Goal: Task Accomplishment & Management: Manage account settings

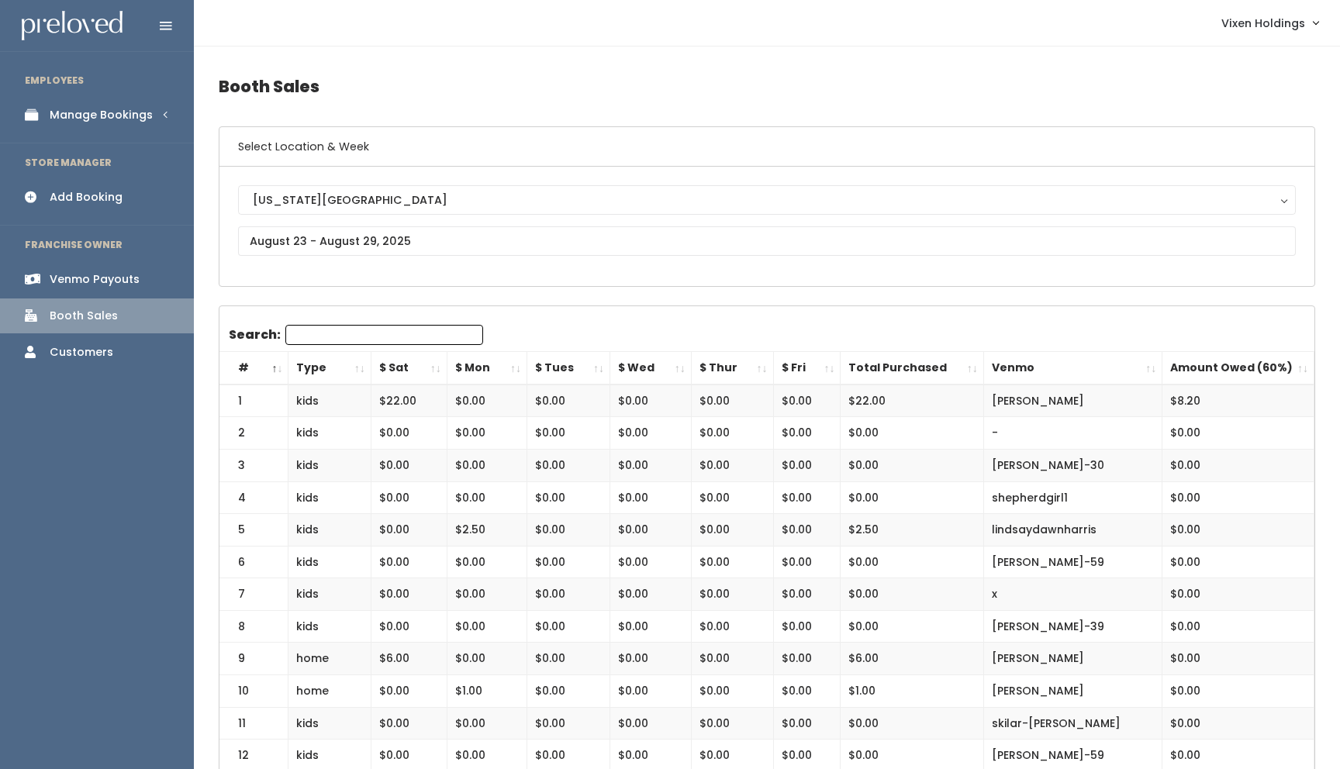
click at [133, 116] on div "Manage Bookings" at bounding box center [101, 115] width 103 height 16
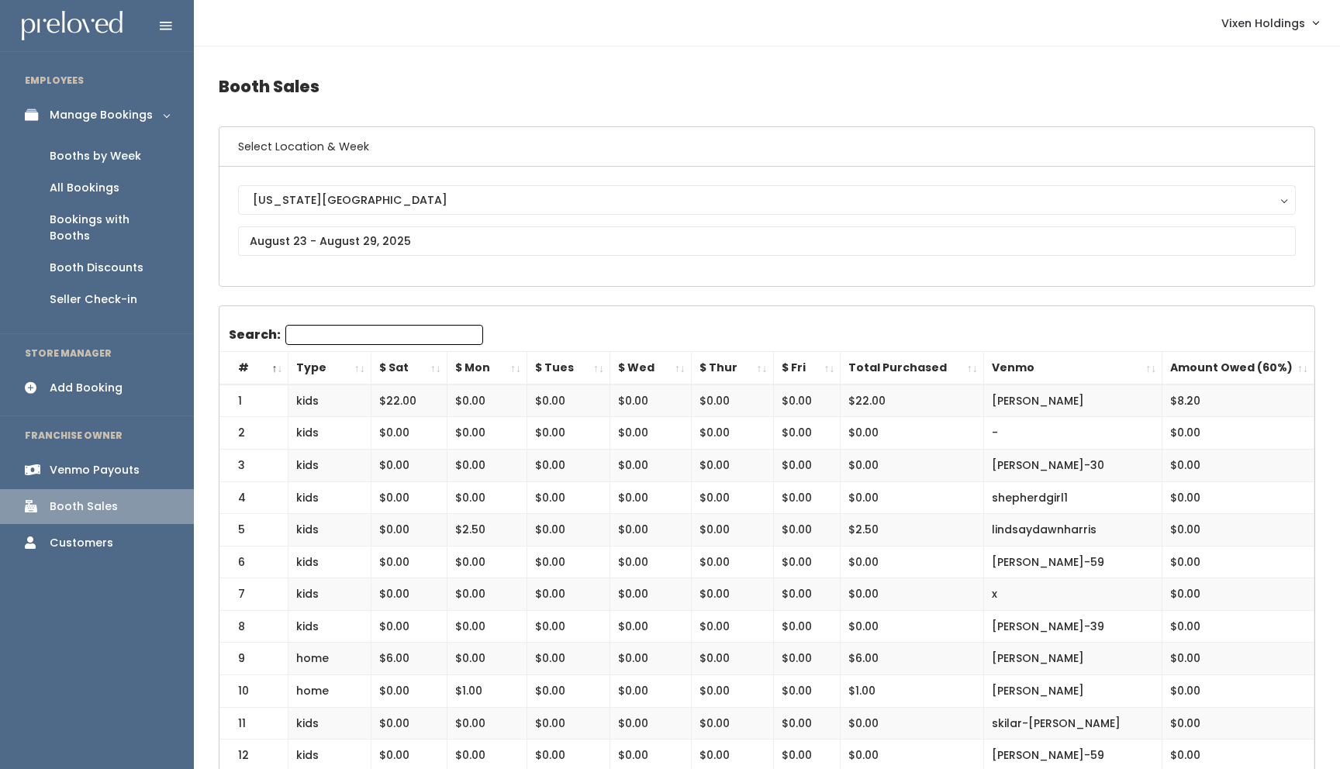
click at [118, 157] on div "Booths by Week" at bounding box center [96, 156] width 92 height 16
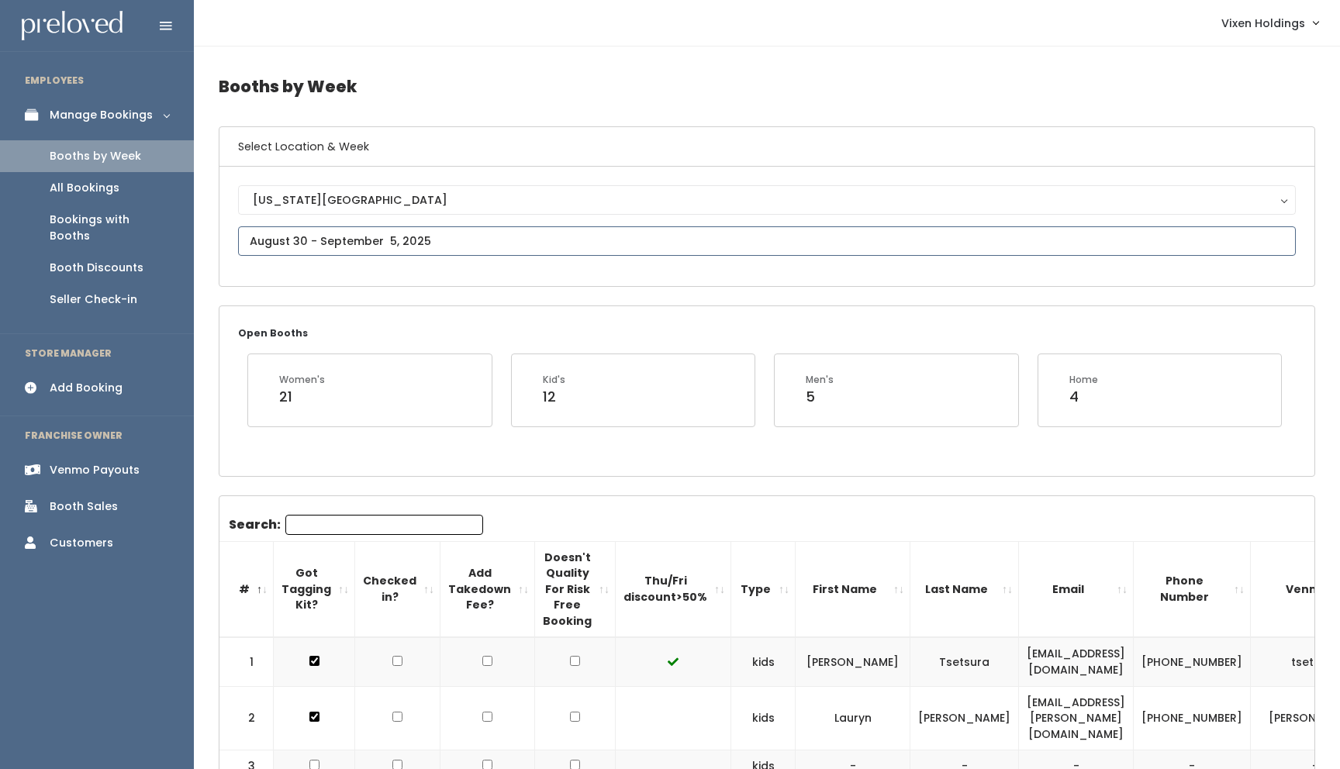
click at [327, 239] on input "text" at bounding box center [767, 240] width 1058 height 29
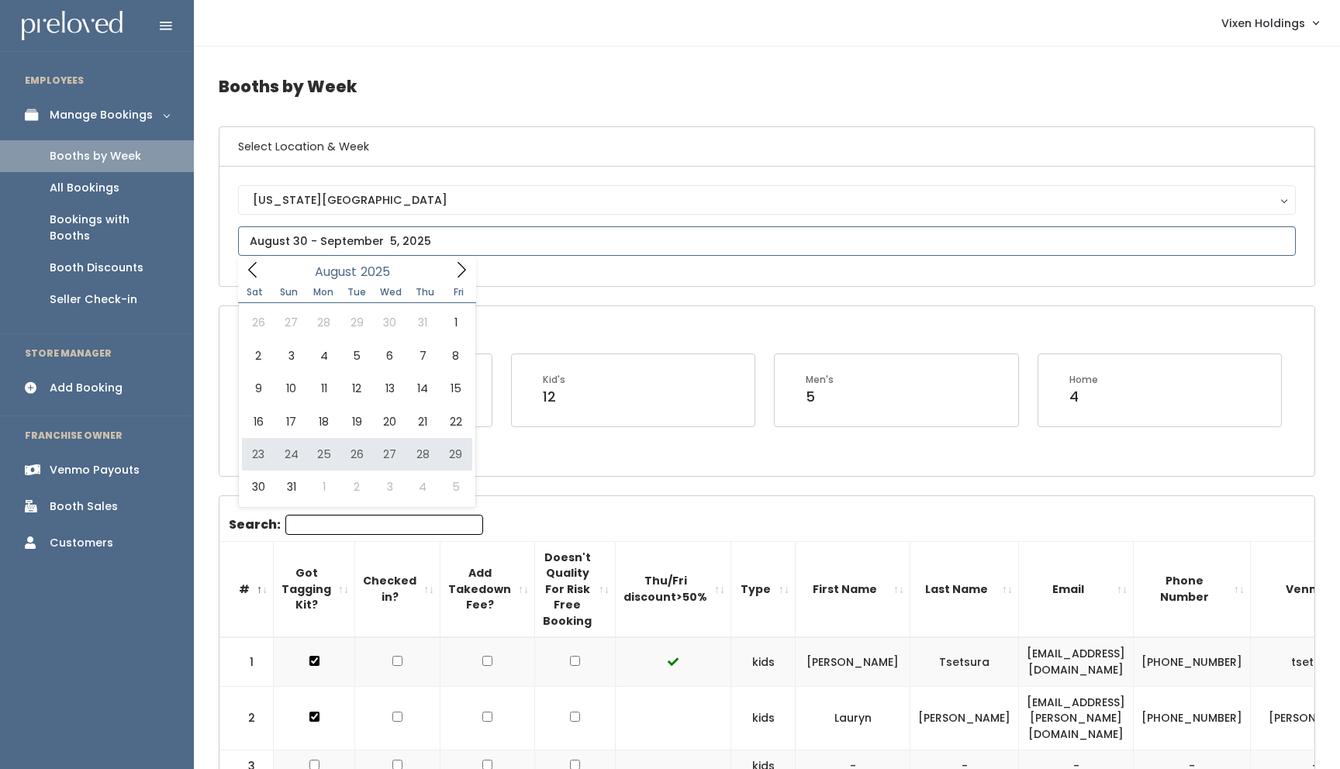
type input "August 23 to August 29"
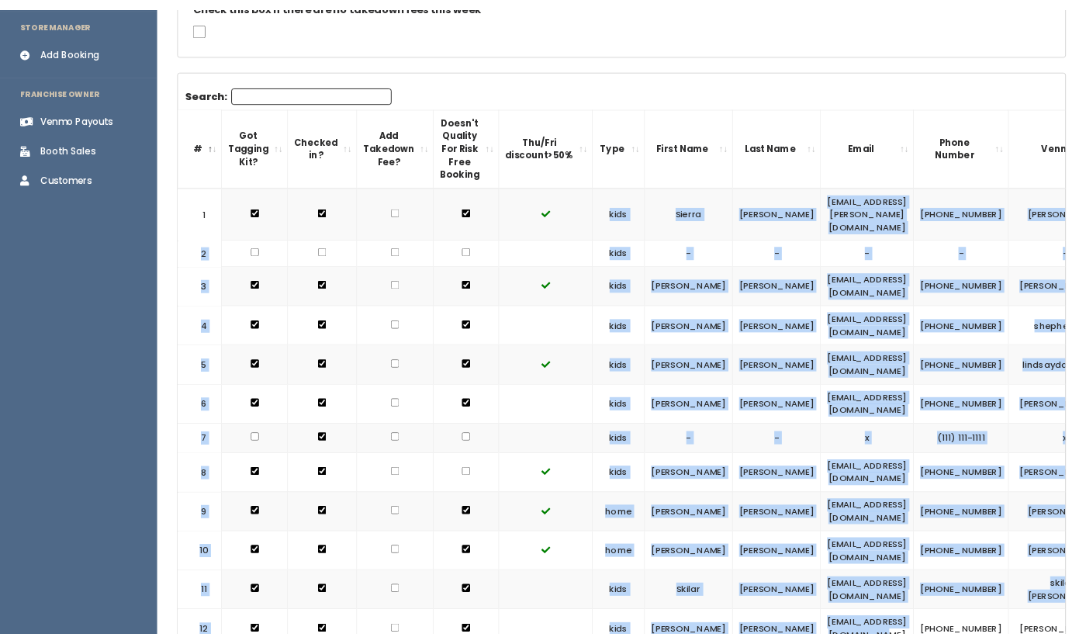
scroll to position [336, 0]
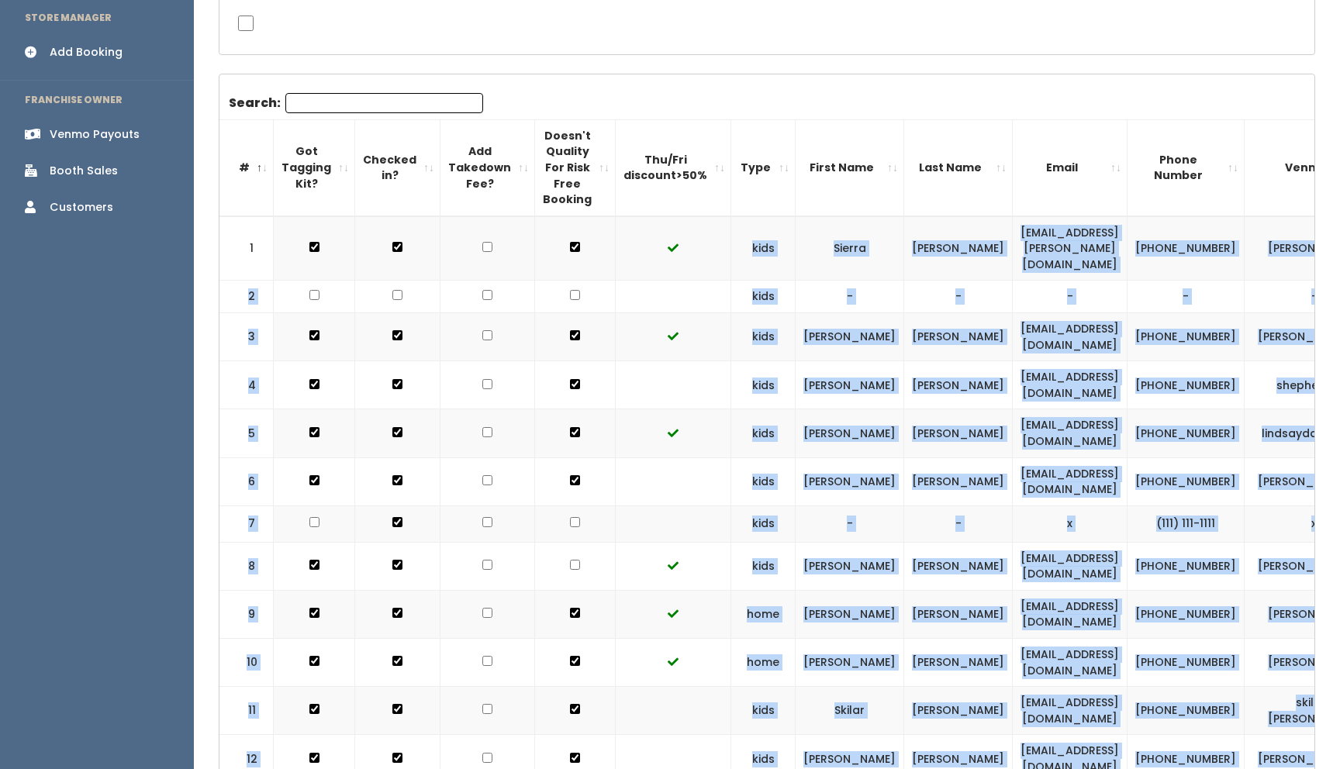
drag, startPoint x: 296, startPoint y: 232, endPoint x: 1047, endPoint y: 768, distance: 922.5
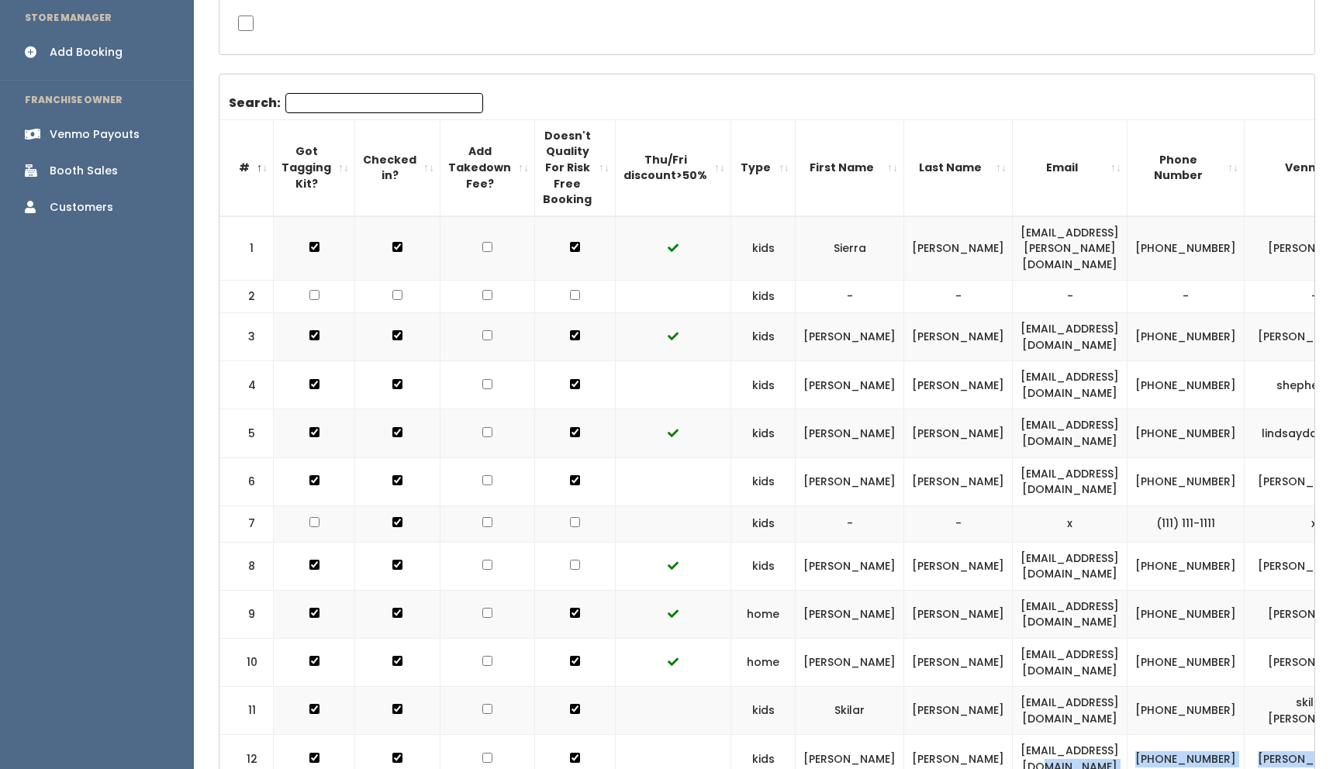
drag, startPoint x: 1047, startPoint y: 768, endPoint x: 1046, endPoint y: 731, distance: 36.5
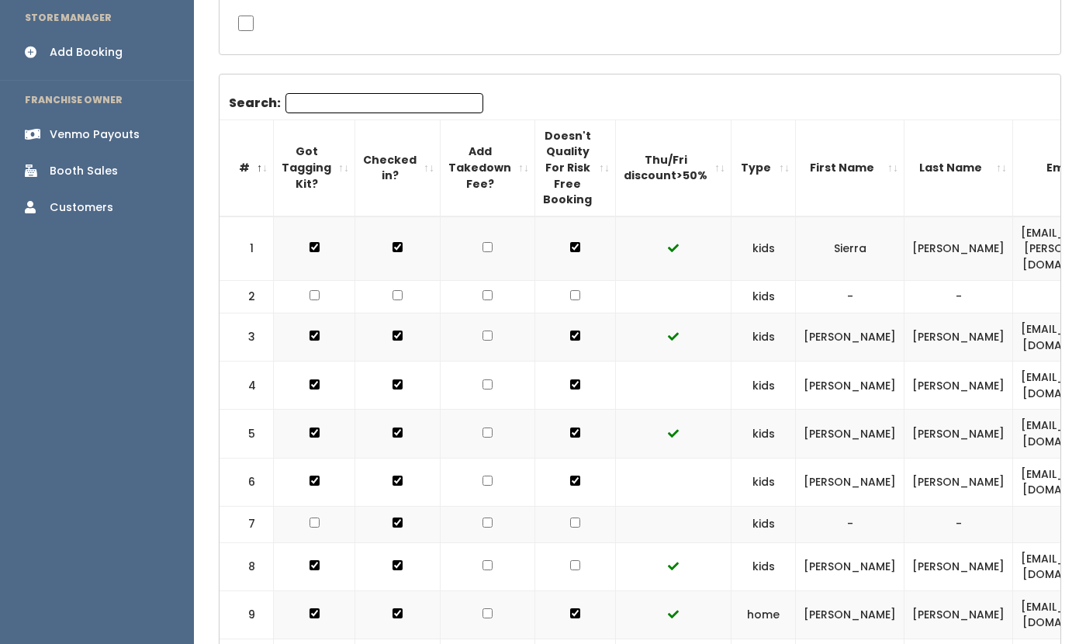
click at [1013, 551] on td "stevefromga2000@yahoo.com" at bounding box center [1070, 566] width 115 height 48
drag, startPoint x: 304, startPoint y: 129, endPoint x: 1023, endPoint y: 513, distance: 815.5
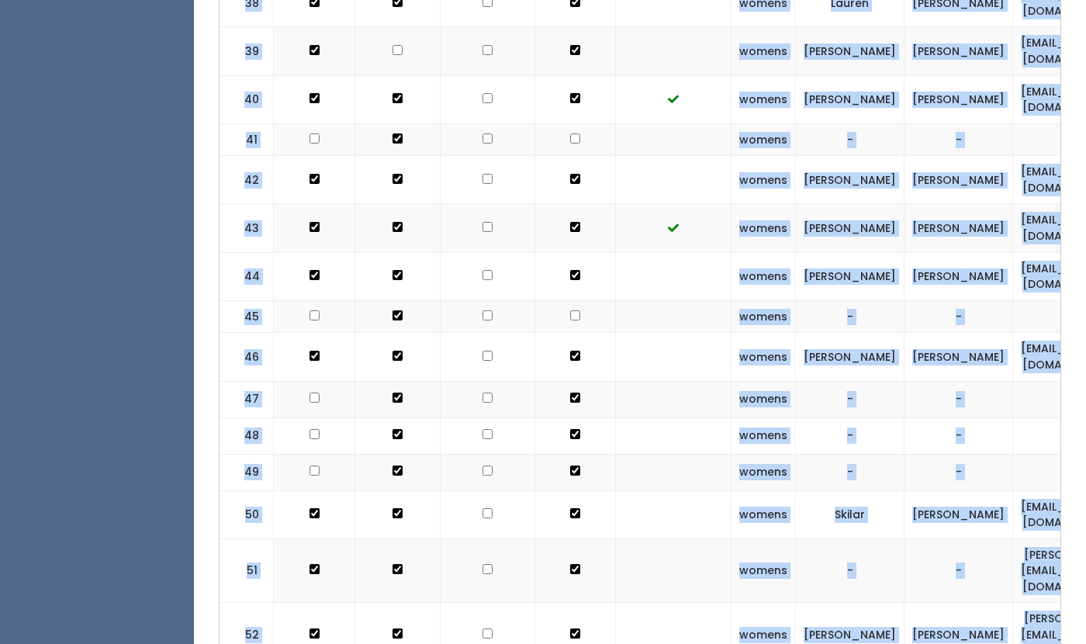
scroll to position [2893, 0]
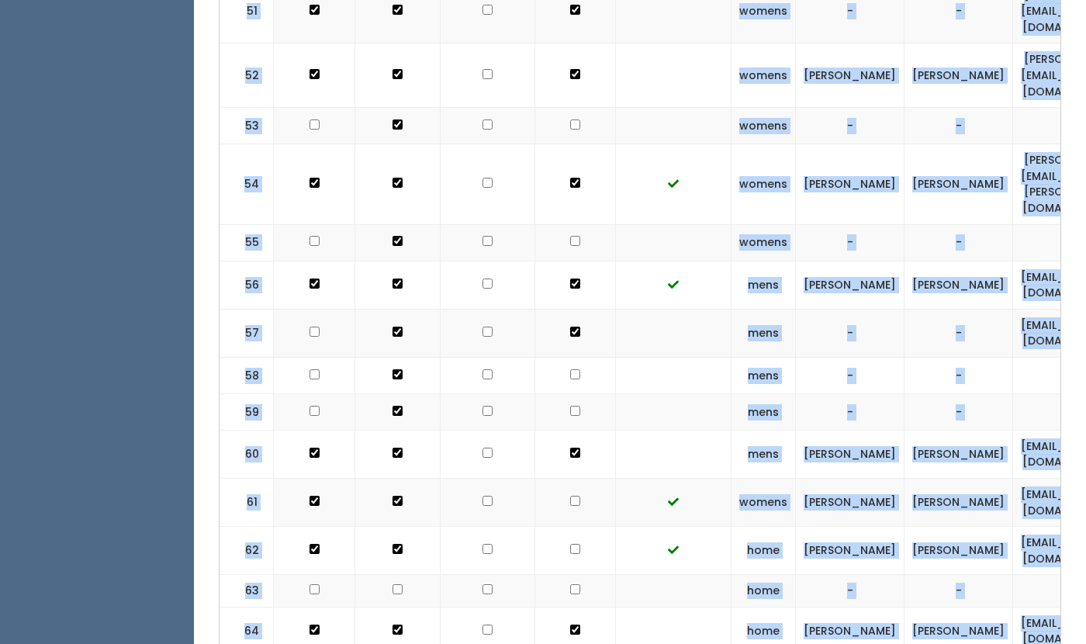
drag, startPoint x: 296, startPoint y: 222, endPoint x: 968, endPoint y: 728, distance: 840.8
copy div "kids Sierra Iliff sierra.iliff@gmail.com (580) 938-0458 sierra-iliff 2 kids - -…"
